Goal: Check status

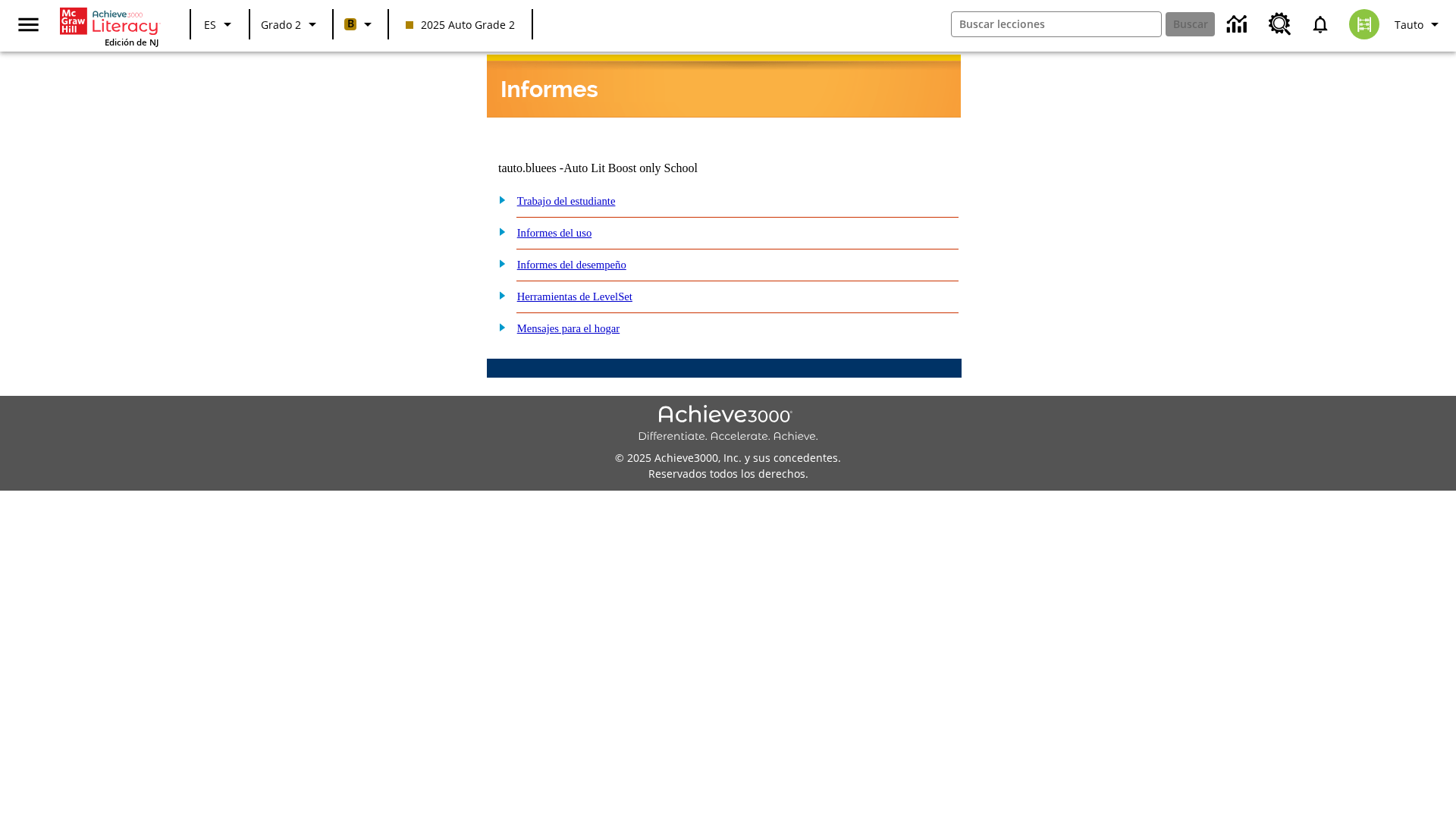
click at [592, 259] on link "Informes del desempeño" at bounding box center [571, 265] width 109 height 12
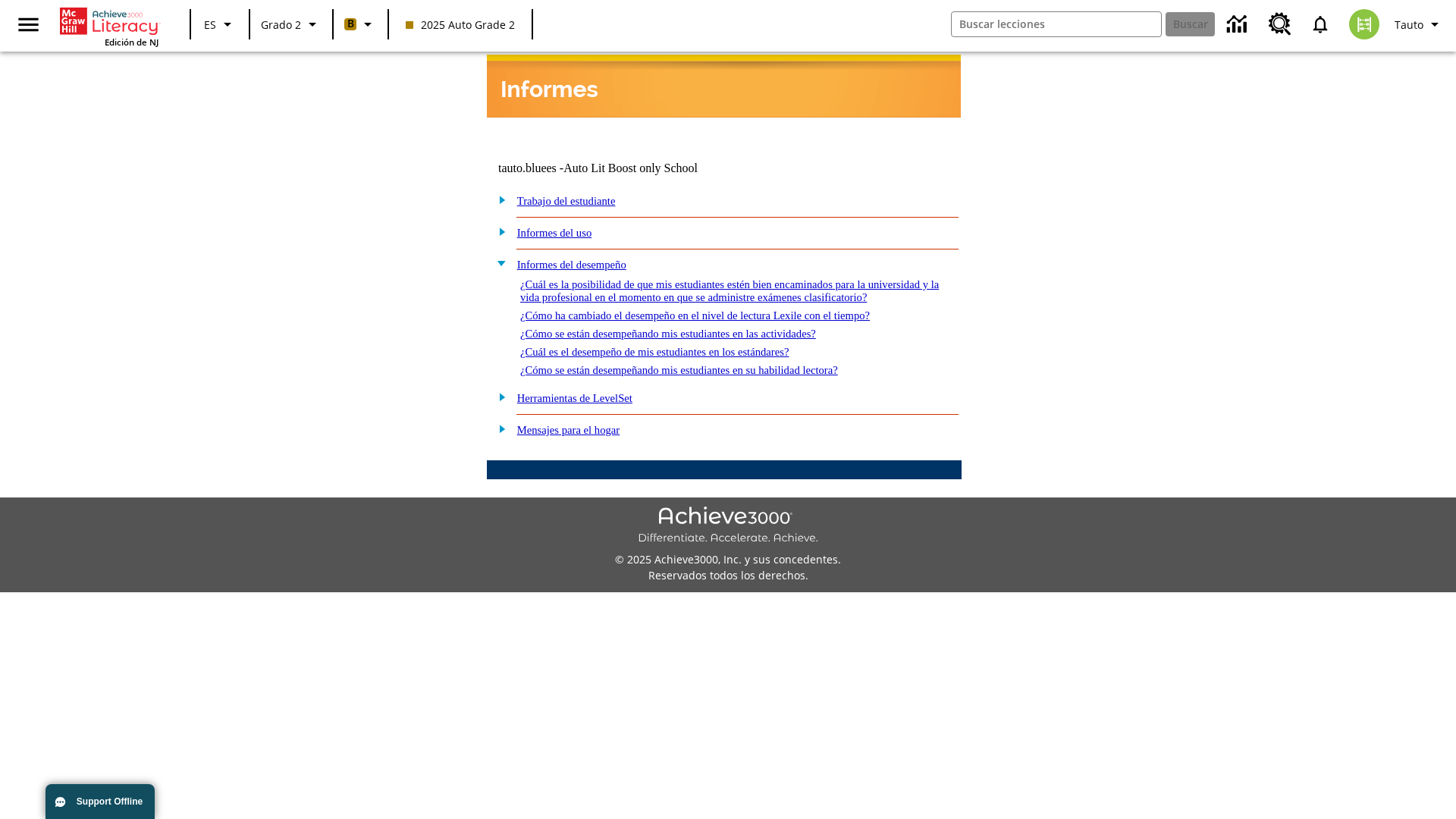
click at [693, 327] on link "¿Cómo se están desempeñando mis estudiantes en las actividades?" at bounding box center [668, 333] width 295 height 12
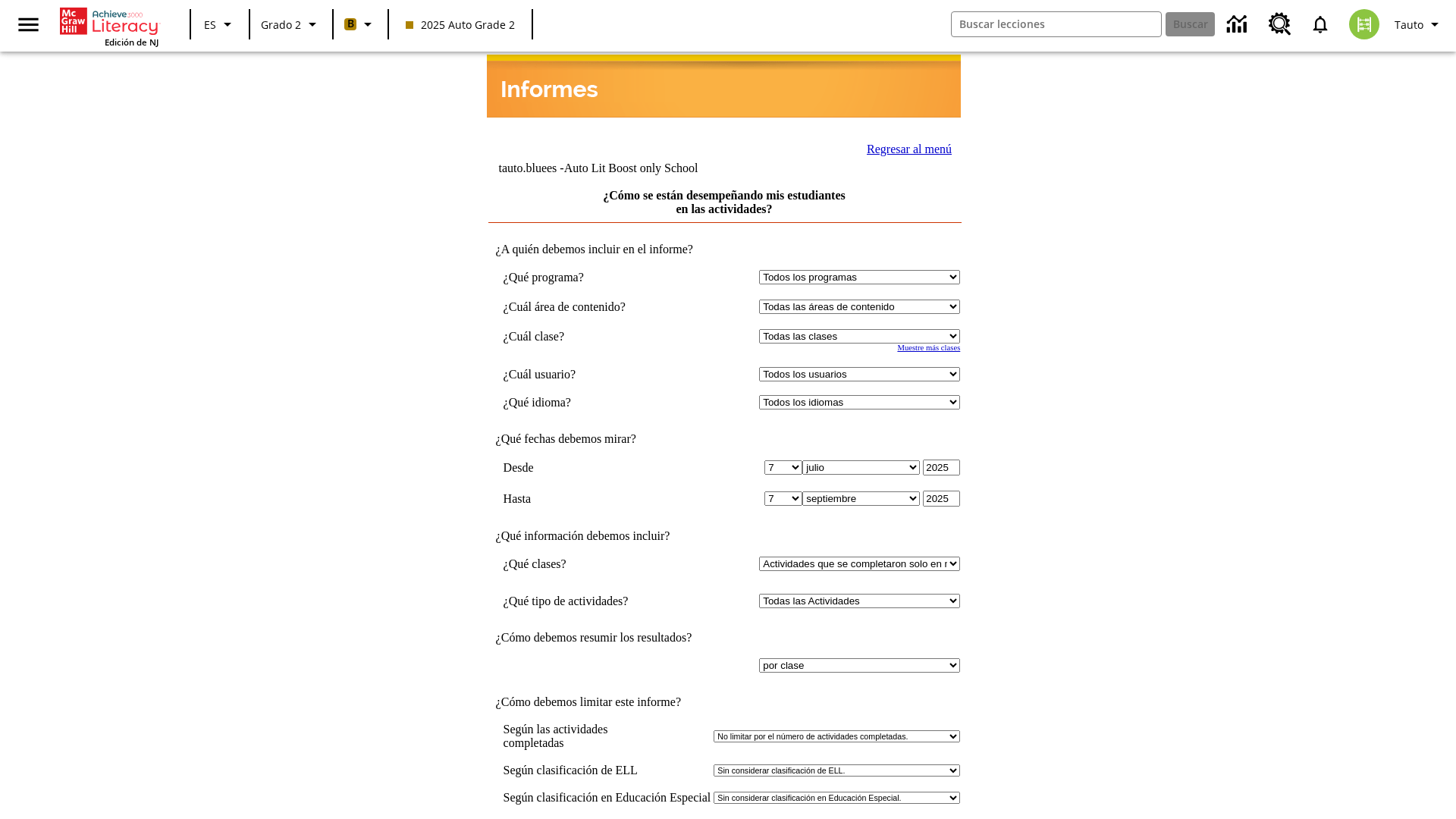
select select "21437111"
select select "4"
